Goal: Book appointment/travel/reservation

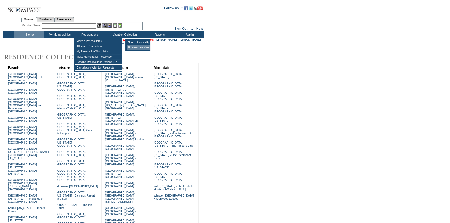
click at [136, 47] on td "Browse Calendars" at bounding box center [138, 47] width 23 height 5
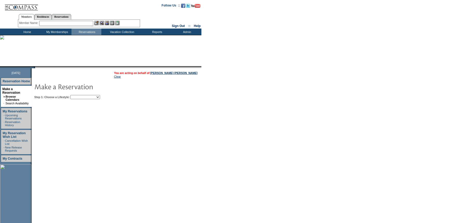
drag, startPoint x: 110, startPoint y: 96, endPoint x: 108, endPoint y: 99, distance: 3.3
click at [100, 96] on select "Beach Leisure Metropolitan Mountain OIAL for Adventure OIAL for Couples OIAL fo…" at bounding box center [85, 97] width 30 height 4
select select "Beach"
click at [79, 95] on select "Beach Leisure Metropolitan Mountain OIAL for Adventure OIAL for Couples OIAL fo…" at bounding box center [85, 97] width 30 height 4
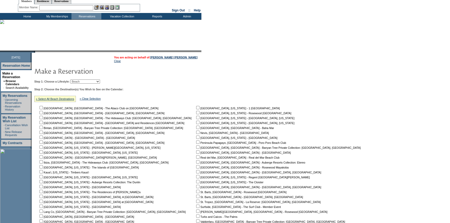
scroll to position [47, 0]
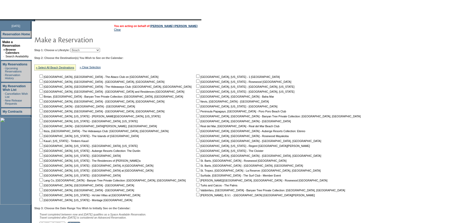
drag, startPoint x: 44, startPoint y: 116, endPoint x: 43, endPoint y: 121, distance: 4.4
click at [43, 117] on input "checkbox" at bounding box center [40, 115] width 3 height 3
checkbox input "true"
click at [43, 121] on input "checkbox" at bounding box center [40, 120] width 3 height 3
checkbox input "true"
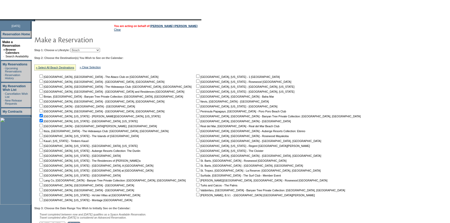
click at [43, 136] on input "checkbox" at bounding box center [40, 135] width 3 height 3
checkbox input "true"
click at [196, 77] on input "checkbox" at bounding box center [197, 76] width 3 height 3
checkbox input "true"
click at [196, 90] on input "checkbox" at bounding box center [197, 90] width 3 height 3
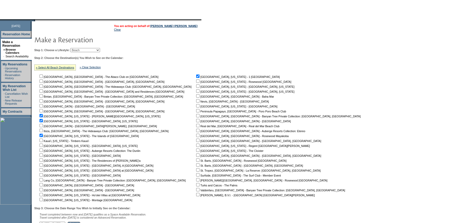
checkbox input "true"
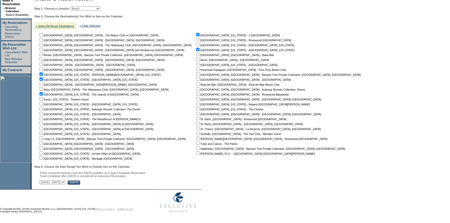
scroll to position [90, 0]
click at [80, 181] on input "Submit" at bounding box center [74, 182] width 13 height 5
